Goal: Complete application form: Complete application form

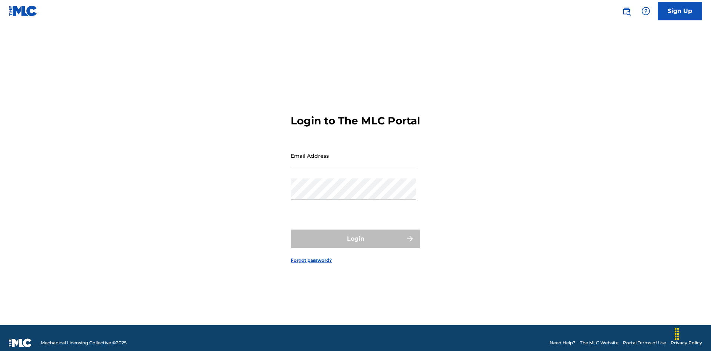
scroll to position [10, 0]
click at [353, 152] on input "Email Address" at bounding box center [353, 155] width 125 height 21
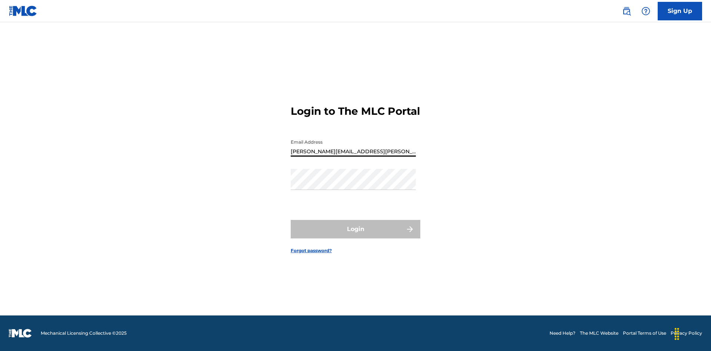
type input "[PERSON_NAME][EMAIL_ADDRESS][PERSON_NAME][DOMAIN_NAME]"
click at [355, 235] on button "Login" at bounding box center [356, 229] width 130 height 19
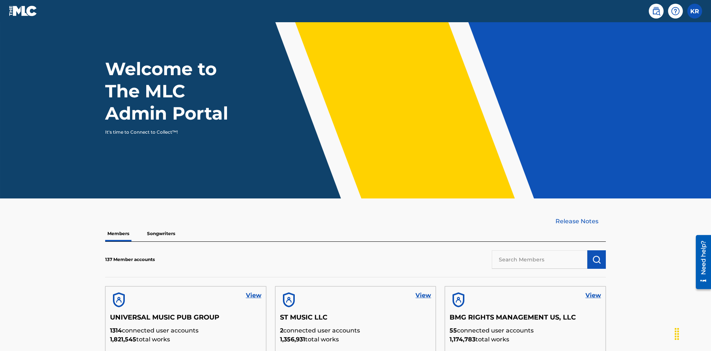
click at [695, 11] on label at bounding box center [694, 11] width 15 height 15
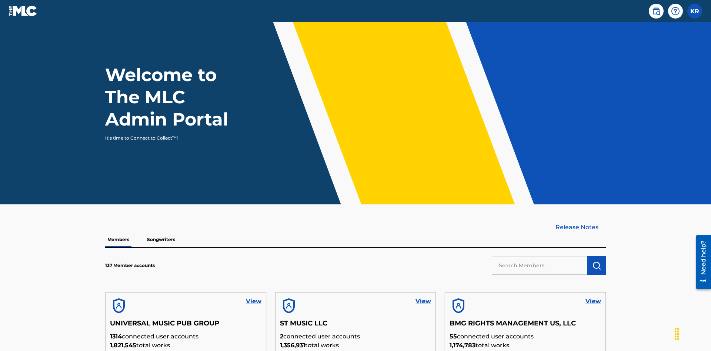
click at [695, 11] on input "KR [PERSON_NAME] [PERSON_NAME][EMAIL_ADDRESS][PERSON_NAME][DOMAIN_NAME] Profile…" at bounding box center [695, 11] width 0 height 0
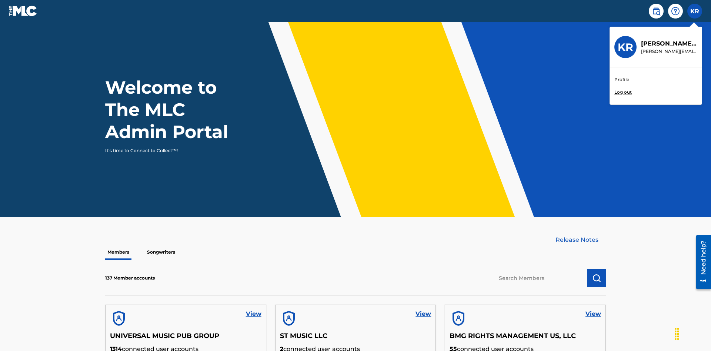
click at [621, 80] on link "Profile" at bounding box center [621, 79] width 15 height 7
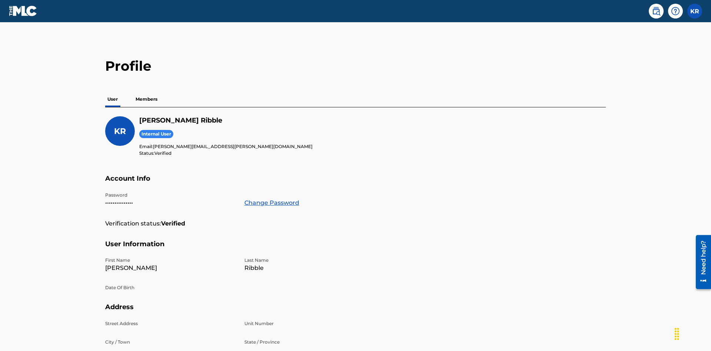
click at [147, 91] on p "Members" at bounding box center [146, 99] width 26 height 16
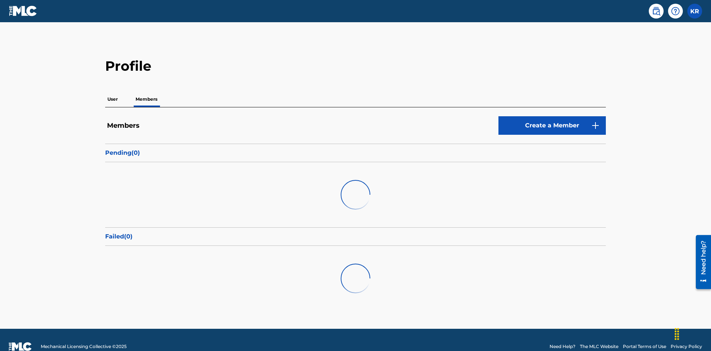
click at [552, 116] on link "Create a Member" at bounding box center [551, 125] width 107 height 19
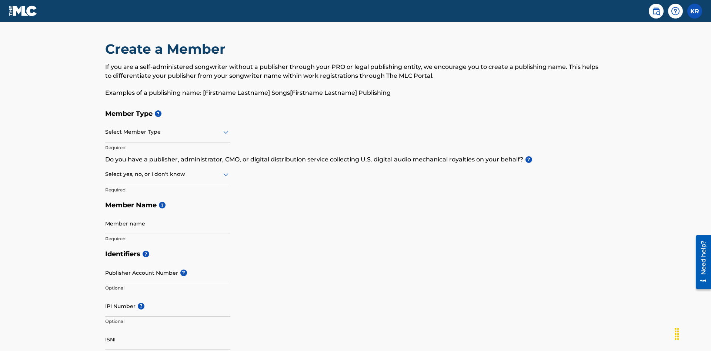
click at [106, 128] on input "text" at bounding box center [105, 132] width 1 height 8
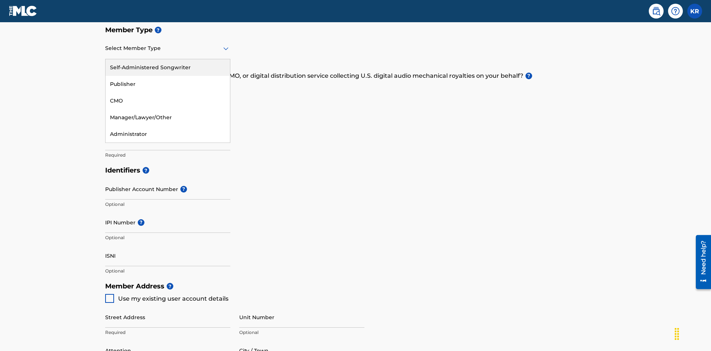
click at [168, 67] on div "Self-Administered Songwriter" at bounding box center [168, 67] width 124 height 17
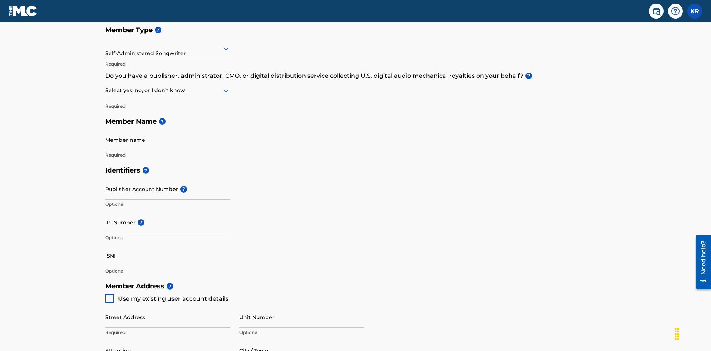
click at [106, 87] on input "text" at bounding box center [105, 91] width 1 height 8
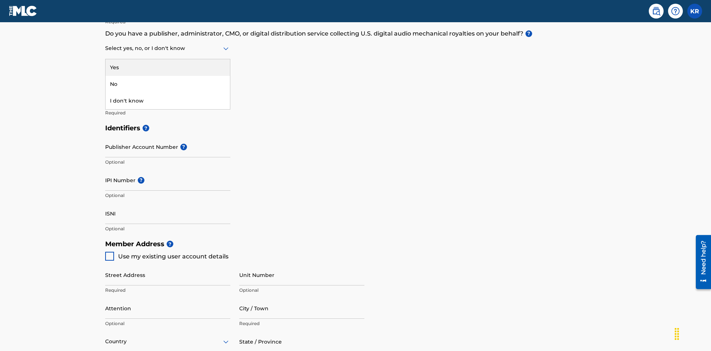
click at [168, 84] on div "No" at bounding box center [168, 84] width 124 height 17
click at [168, 87] on input "Member name" at bounding box center [167, 97] width 125 height 21
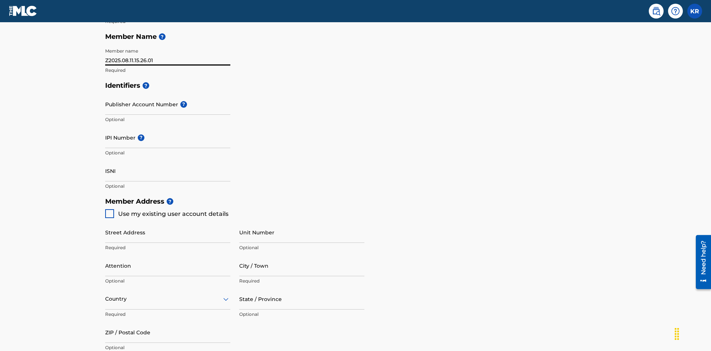
type input "Z2025.08.11.15.26.01"
click at [168, 222] on input "Street Address" at bounding box center [167, 232] width 125 height 21
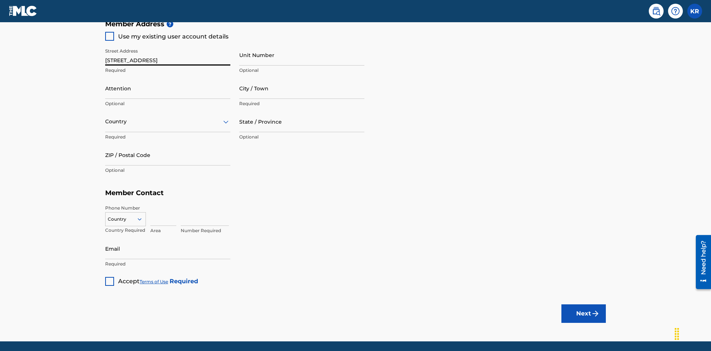
type input "[STREET_ADDRESS]"
click at [302, 55] on input "Unit Number" at bounding box center [301, 54] width 125 height 21
type input "Unit A"
click at [168, 78] on input "Attention" at bounding box center [167, 88] width 125 height 21
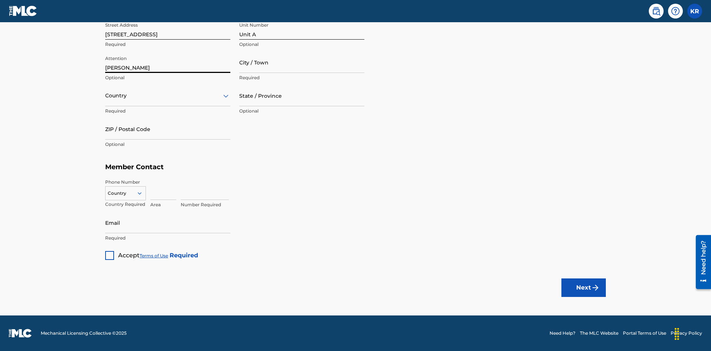
type input "[PERSON_NAME]"
click at [302, 62] on input "City / Town" at bounding box center [301, 62] width 125 height 21
type input "[GEOGRAPHIC_DATA]"
click at [106, 96] on input "text" at bounding box center [105, 96] width 1 height 8
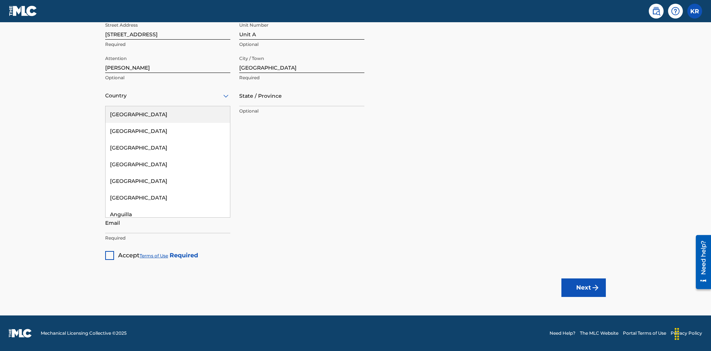
click at [168, 114] on div "[GEOGRAPHIC_DATA]" at bounding box center [168, 114] width 124 height 17
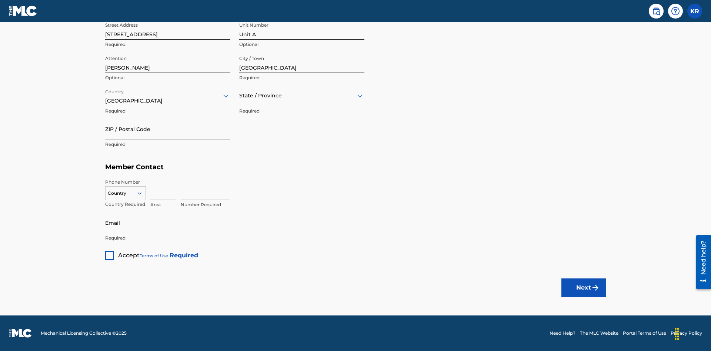
click at [240, 96] on input "text" at bounding box center [239, 96] width 1 height 8
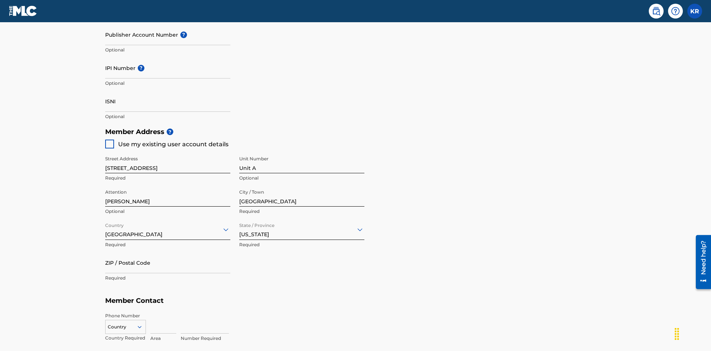
click at [168, 252] on input "ZIP / Postal Code" at bounding box center [167, 262] width 125 height 21
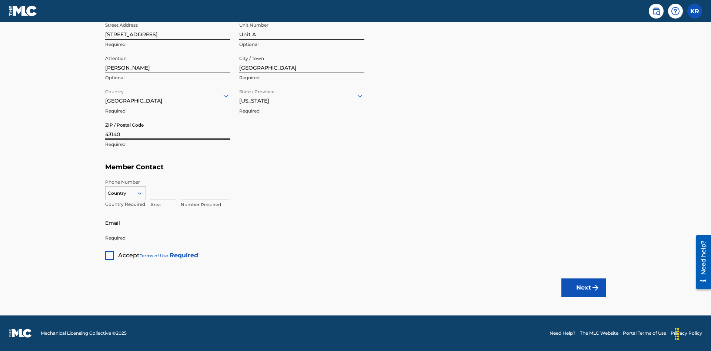
type input "43140"
click at [143, 193] on icon at bounding box center [139, 193] width 7 height 7
click at [126, 205] on div "US, [GEOGRAPHIC_DATA] +1" at bounding box center [126, 211] width 40 height 29
click at [163, 189] on input at bounding box center [163, 189] width 26 height 21
click at [205, 189] on input at bounding box center [205, 189] width 48 height 21
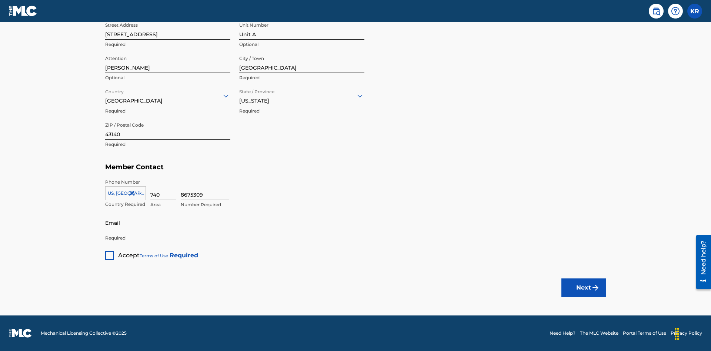
click at [168, 223] on input "Email" at bounding box center [167, 222] width 125 height 21
click at [110, 255] on div at bounding box center [109, 255] width 9 height 9
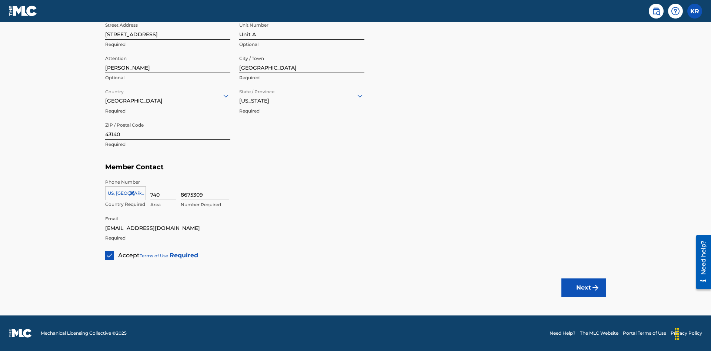
click at [583, 287] on button "Next" at bounding box center [583, 287] width 44 height 19
